Goal: Information Seeking & Learning: Find specific fact

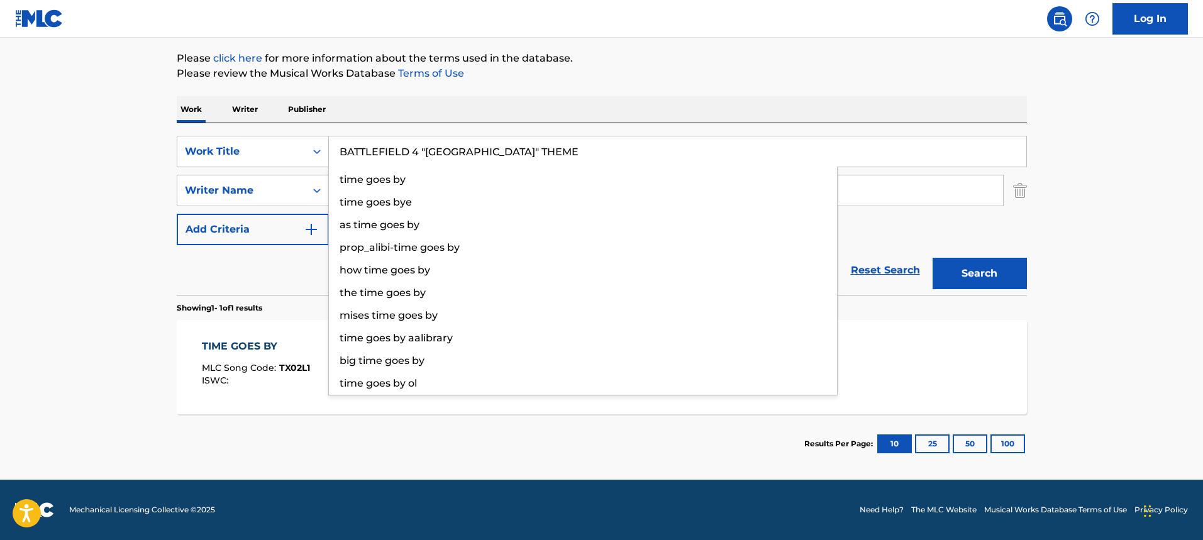
type input "BATTLEFIELD 4 "[GEOGRAPHIC_DATA]" THEME"
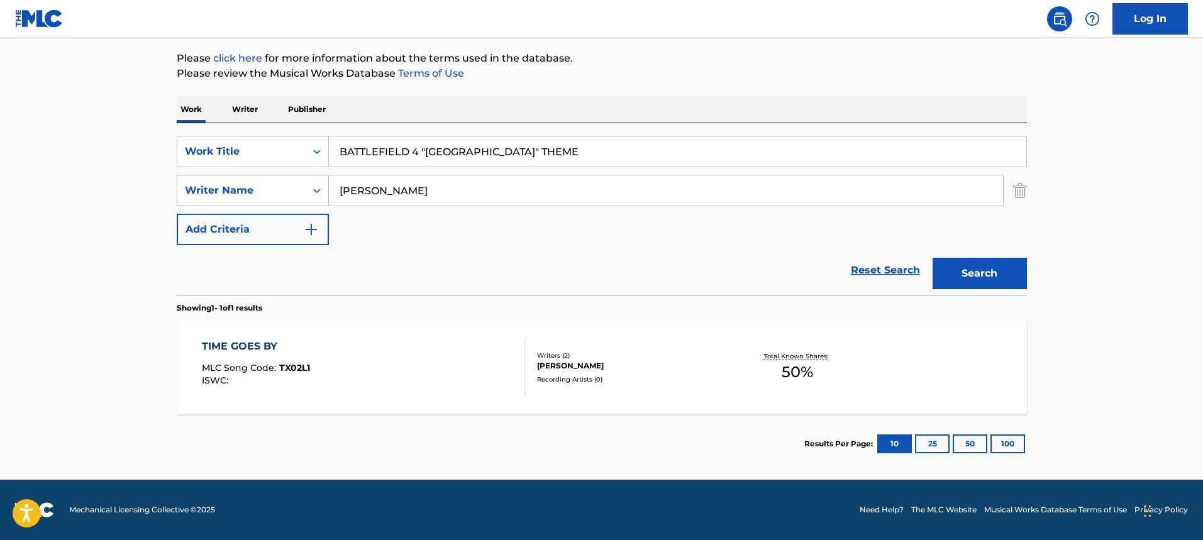
drag, startPoint x: 453, startPoint y: 194, endPoint x: 315, endPoint y: 201, distance: 138.5
click at [315, 201] on div "SearchWithCriteriab95b9fc1-905d-45ee-b331-497151066421 Writer Name [PERSON_NAME]" at bounding box center [602, 190] width 850 height 31
paste input "ers [PERSON_NAME]"
click at [998, 277] on button "Search" at bounding box center [979, 273] width 94 height 31
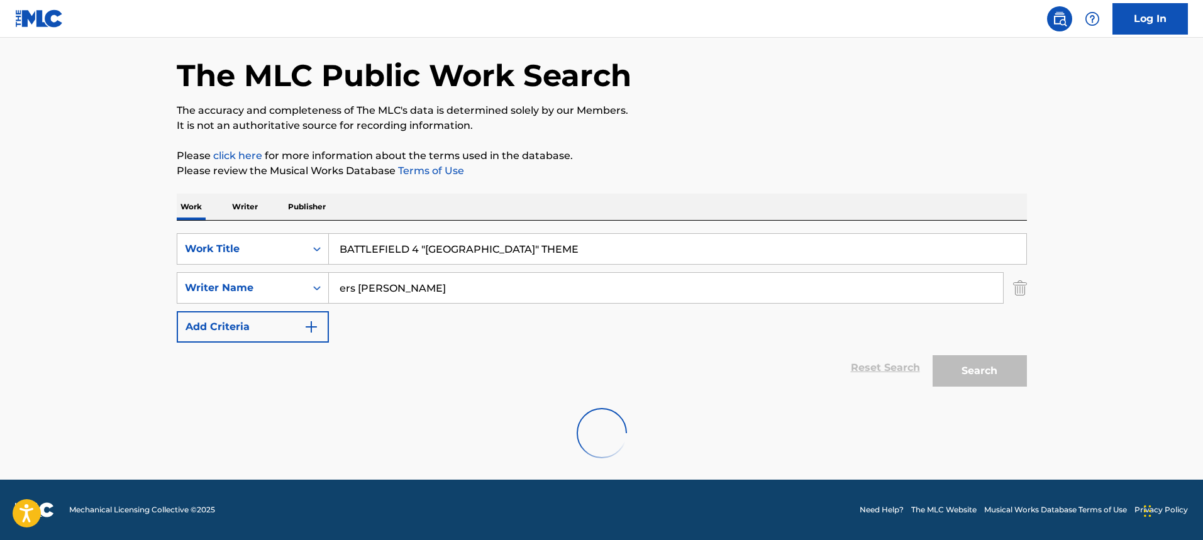
scroll to position [6, 0]
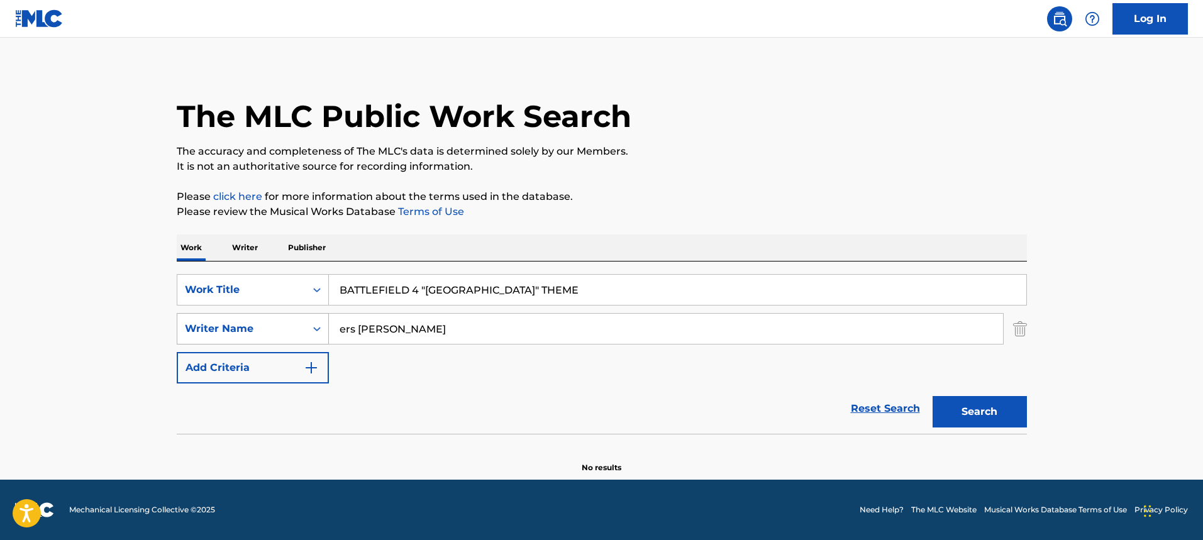
drag, startPoint x: 385, startPoint y: 334, endPoint x: 268, endPoint y: 343, distance: 117.2
click at [268, 343] on div "SearchWithCriteriab95b9fc1-905d-45ee-b331-497151066421 Writer Name [PERSON_NAME]" at bounding box center [602, 328] width 850 height 31
type input "[PERSON_NAME]"
click at [932, 396] on button "Search" at bounding box center [979, 411] width 94 height 31
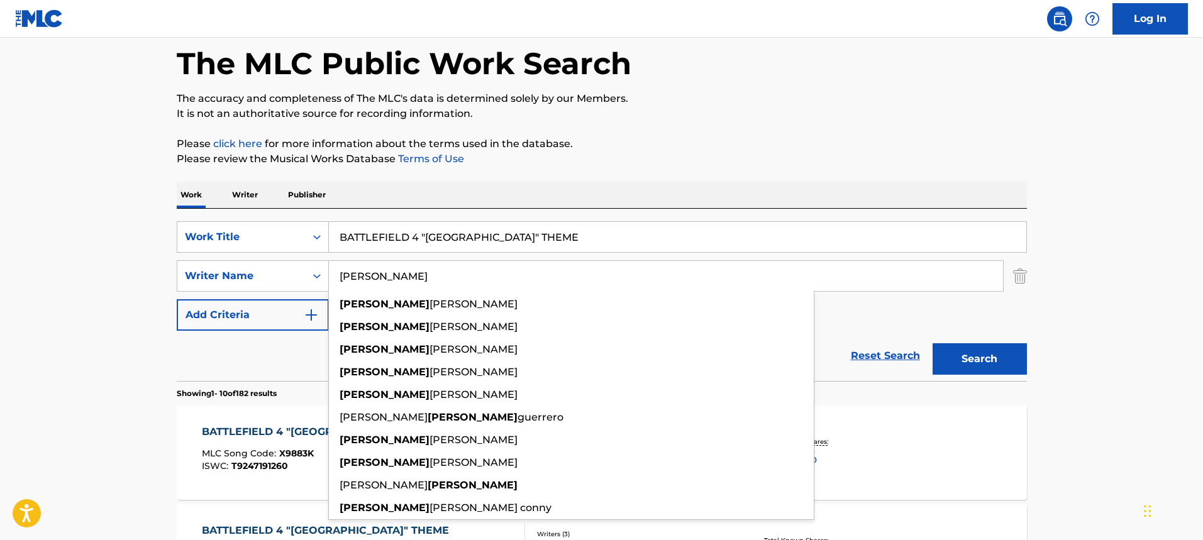
scroll to position [131, 0]
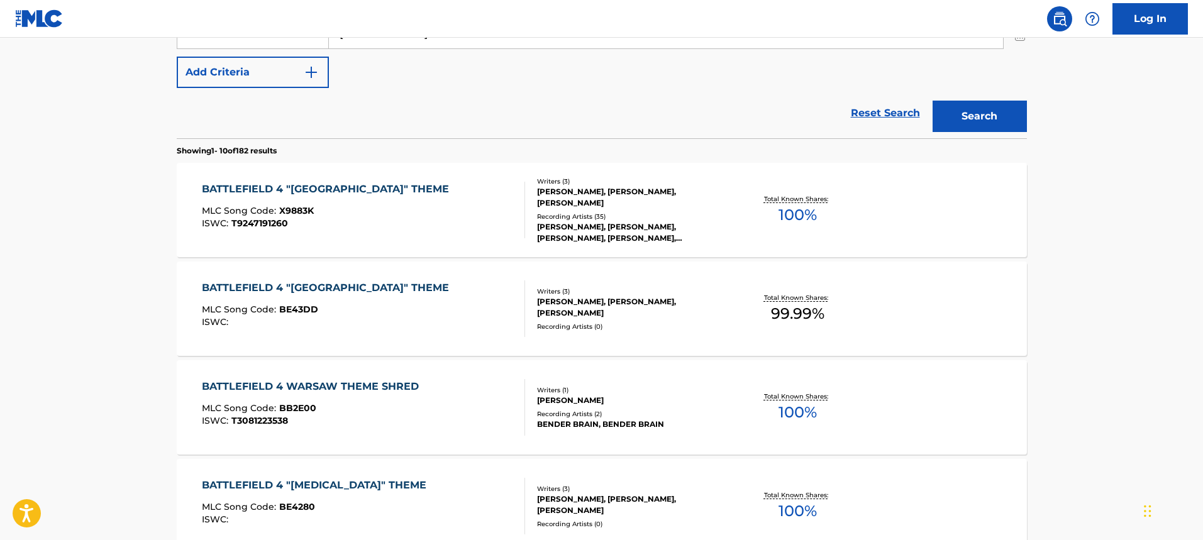
scroll to position [320, 0]
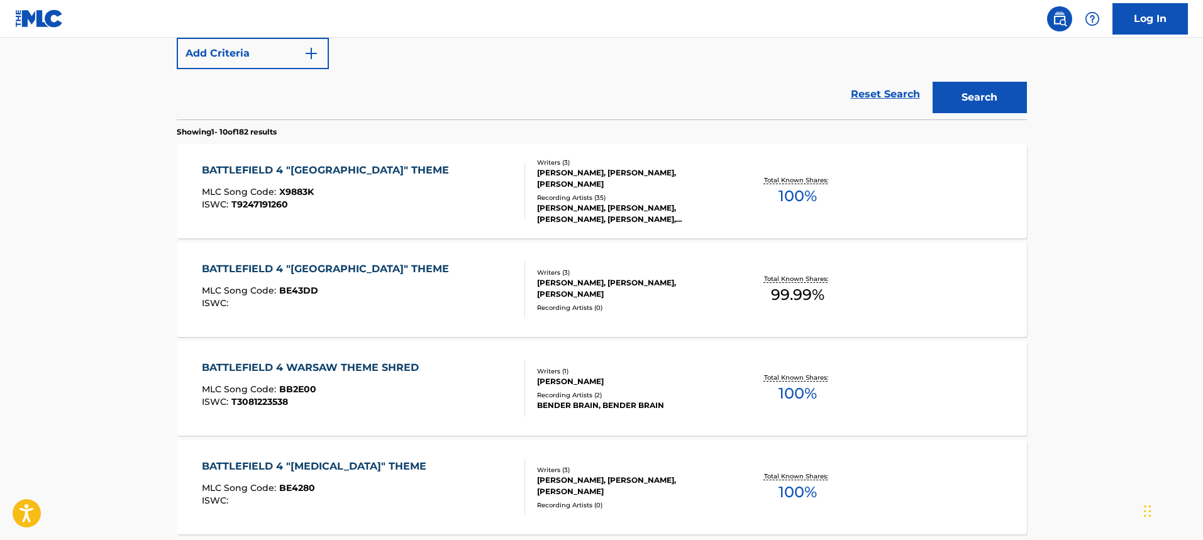
click at [666, 194] on div "Recording Artists ( 35 )" at bounding box center [632, 197] width 190 height 9
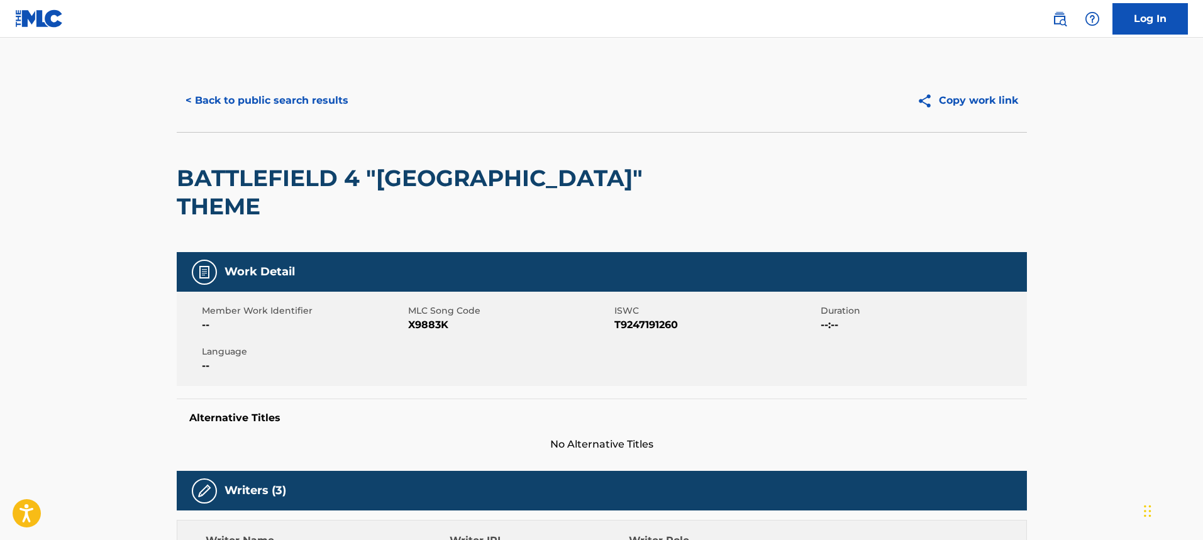
click at [272, 101] on button "< Back to public search results" at bounding box center [267, 100] width 180 height 31
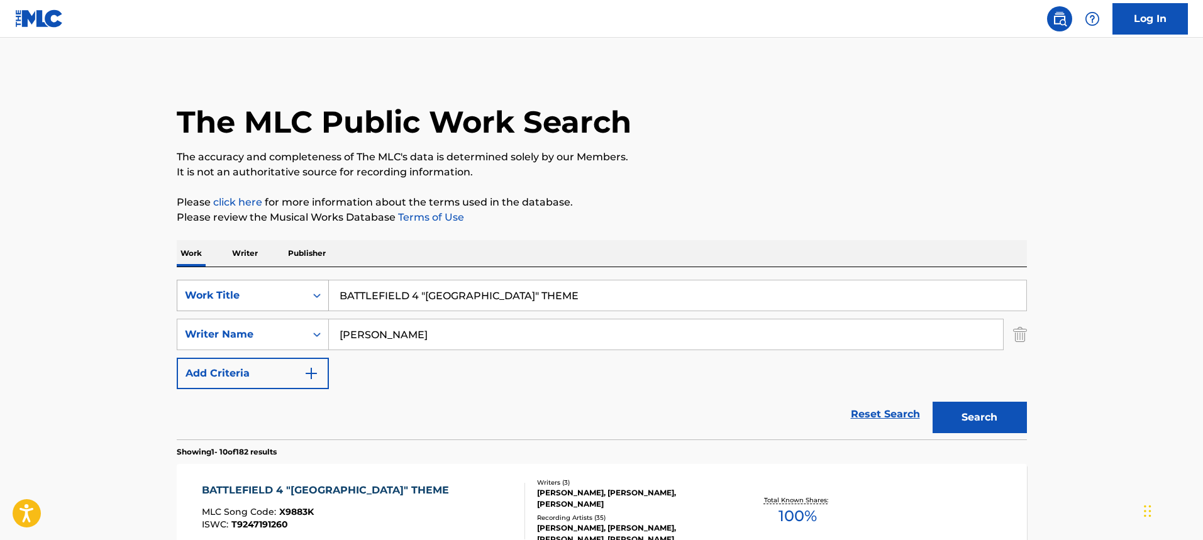
drag, startPoint x: 534, startPoint y: 289, endPoint x: 318, endPoint y: 297, distance: 215.8
click at [318, 297] on div "SearchWithCriteria3b7b7229-162f-46b7-abbf-abd68c7558fa Work Title BATTLEFIELD 4…" at bounding box center [602, 295] width 850 height 31
paste input "Winnie The Pooh"
type input "Winnie The Pooh"
drag, startPoint x: 429, startPoint y: 337, endPoint x: 287, endPoint y: 334, distance: 142.1
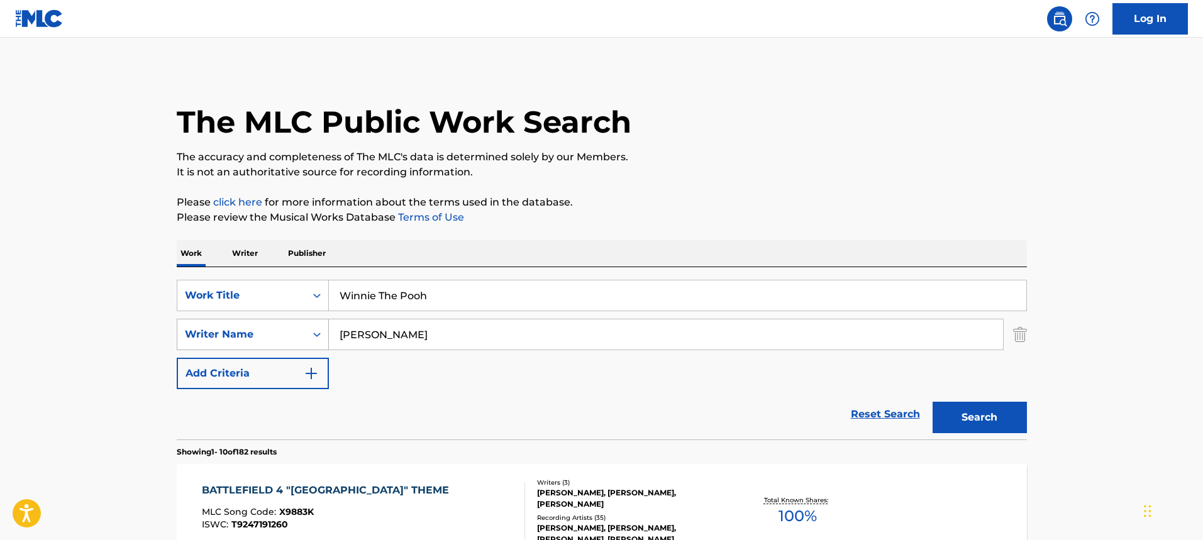
click at [287, 334] on div "SearchWithCriteriab95b9fc1-905d-45ee-b331-497151066421 Writer Name [PERSON_NAME]" at bounding box center [602, 334] width 850 height 31
click at [373, 331] on input "[PERSON_NAME]" at bounding box center [666, 334] width 674 height 30
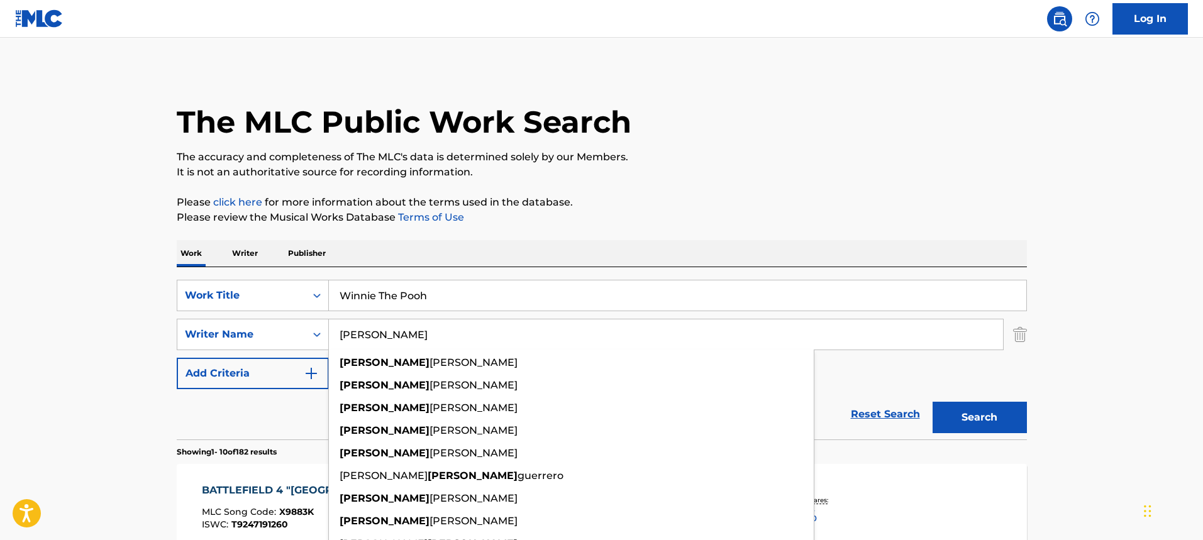
paste input "[PERSON_NAME]"
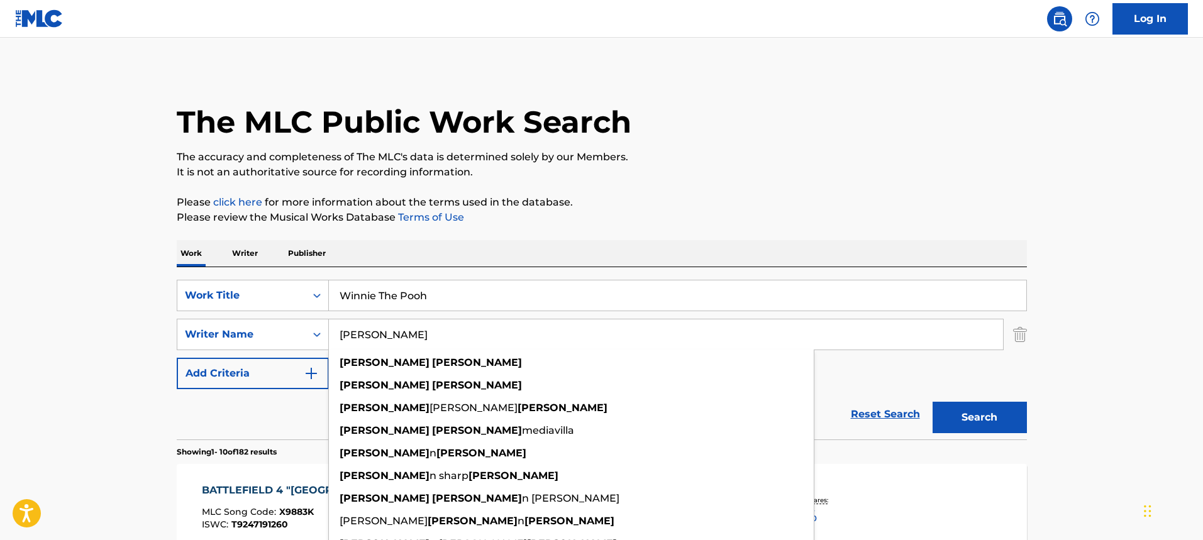
type input "[PERSON_NAME]"
click at [932, 402] on button "Search" at bounding box center [979, 417] width 94 height 31
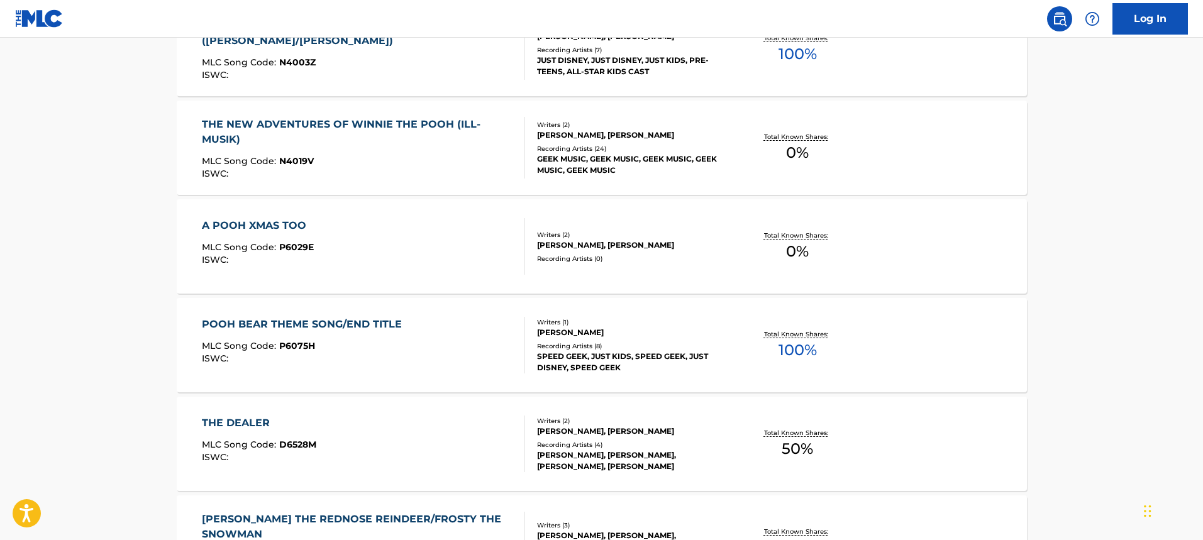
scroll to position [566, 0]
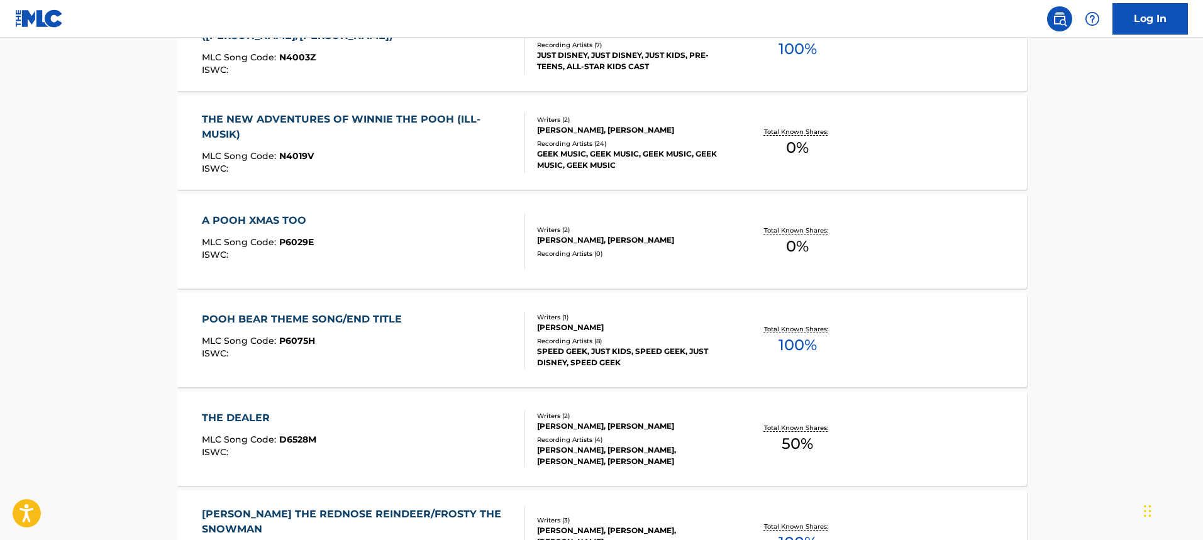
click at [636, 334] on div "Writers ( 1 ) [PERSON_NAME] Recording Artists ( 8 ) [PERSON_NAME], JUST KIDS, S…" at bounding box center [626, 340] width 202 height 56
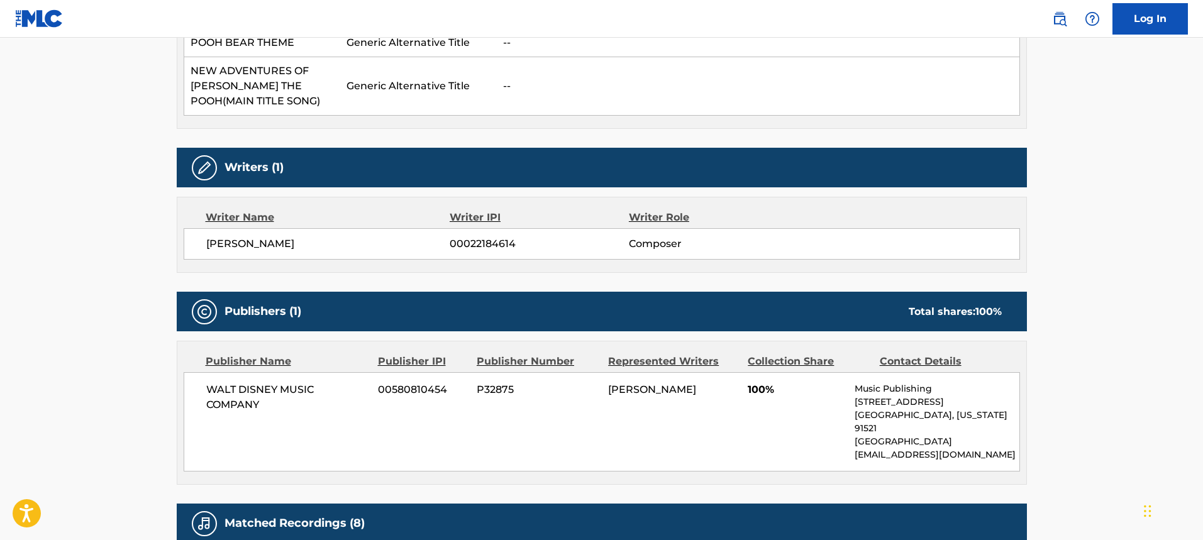
scroll to position [440, 0]
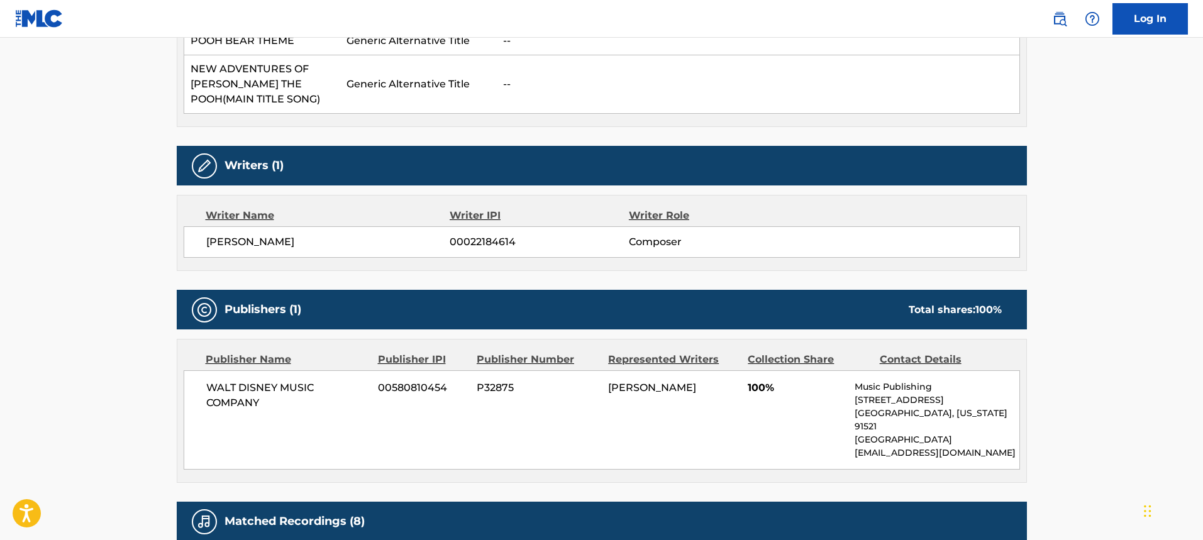
drag, startPoint x: 365, startPoint y: 211, endPoint x: 351, endPoint y: 297, distance: 87.2
drag, startPoint x: 351, startPoint y: 297, endPoint x: 61, endPoint y: 403, distance: 309.1
click at [61, 403] on main "< Back to public search results Copy work link POOH BEAR THEME SONG/END TITLE W…" at bounding box center [601, 310] width 1203 height 1425
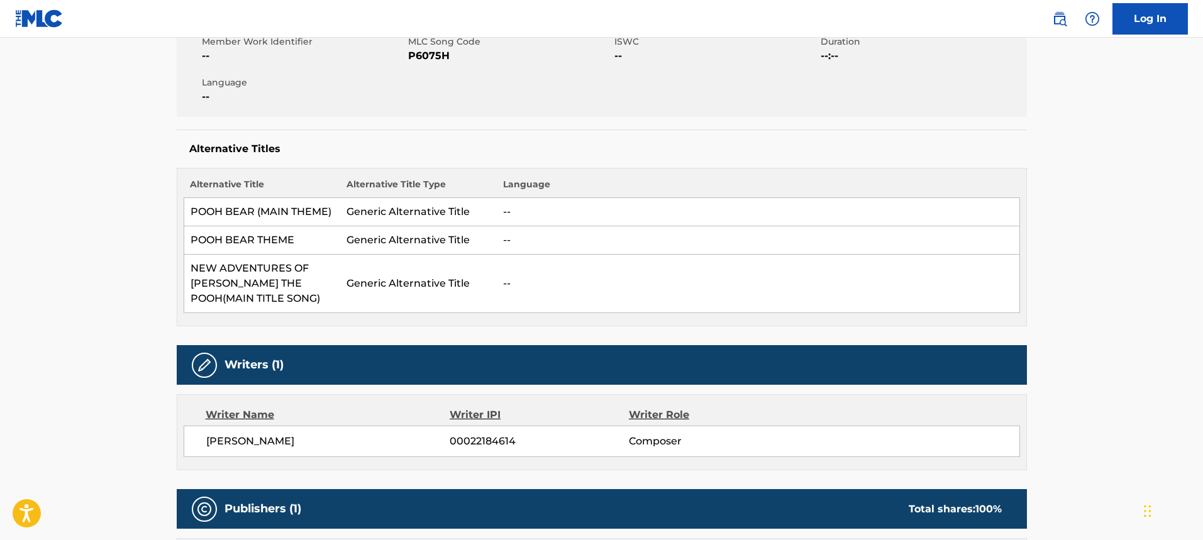
scroll to position [0, 0]
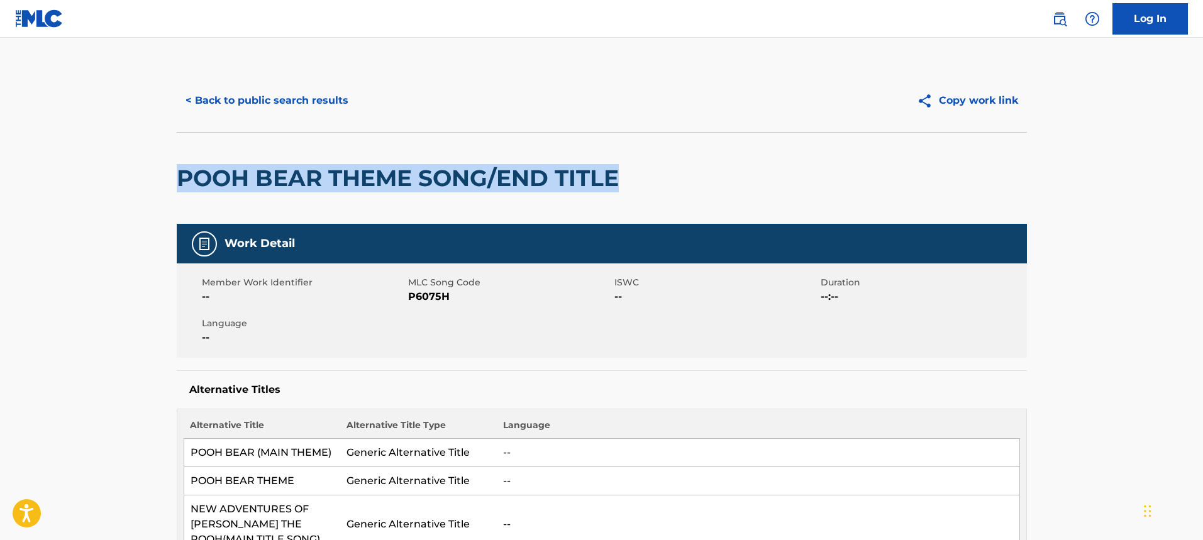
drag, startPoint x: 624, startPoint y: 165, endPoint x: 128, endPoint y: 166, distance: 496.7
copy h2 "POOH BEAR THEME SONG/END TITLE"
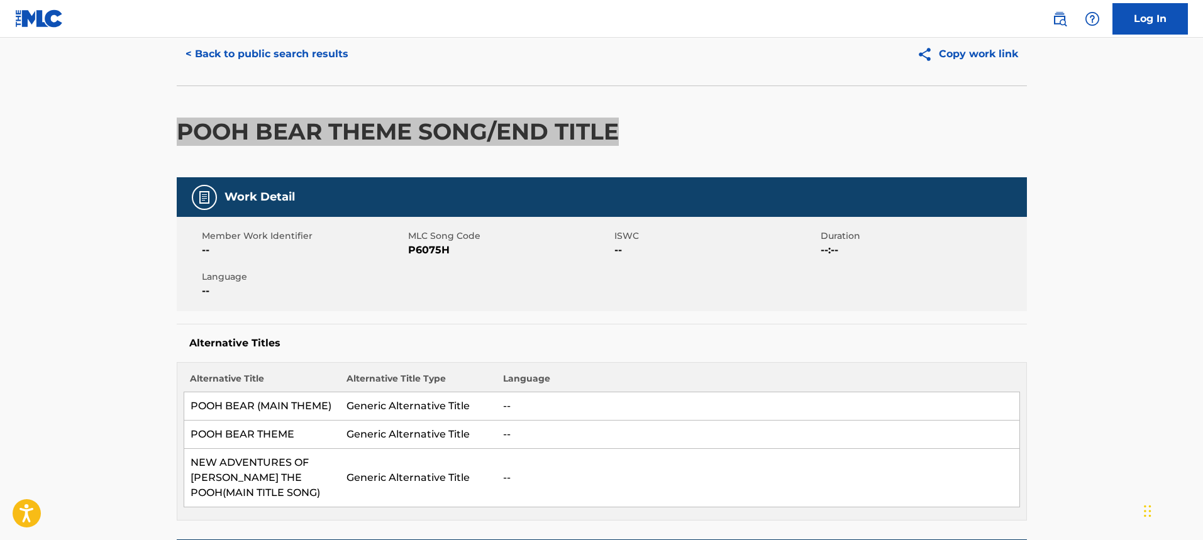
scroll to position [126, 0]
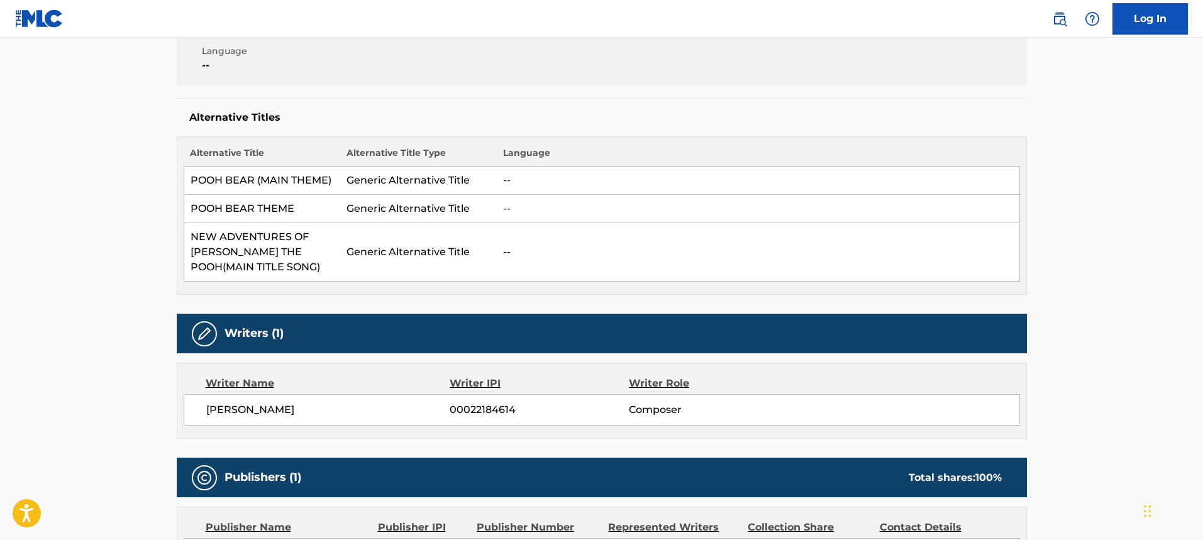
scroll to position [314, 0]
